Goal: Information Seeking & Learning: Learn about a topic

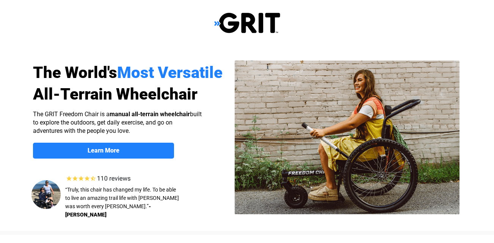
select select "US"
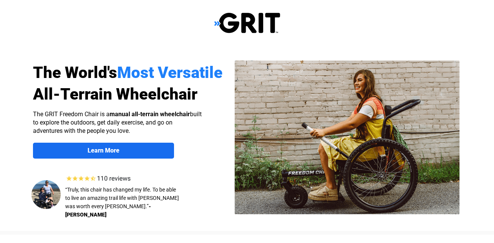
click at [69, 147] on link "Learn More" at bounding box center [103, 151] width 141 height 16
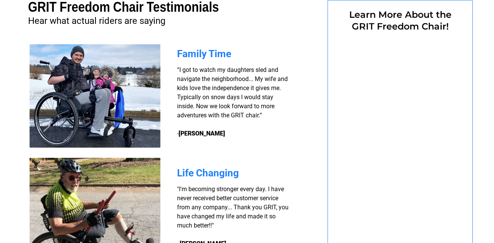
select select "US"
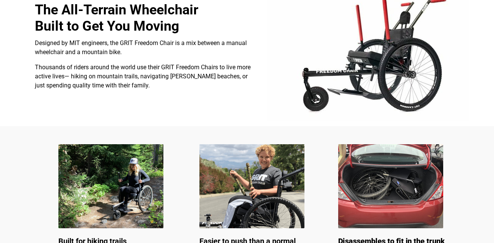
scroll to position [237, 0]
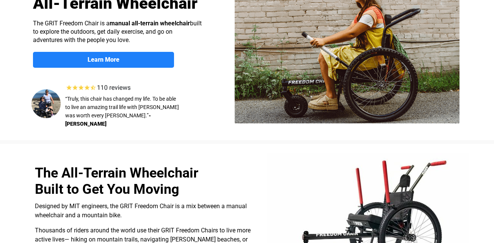
select select "US"
